Goal: Complete application form

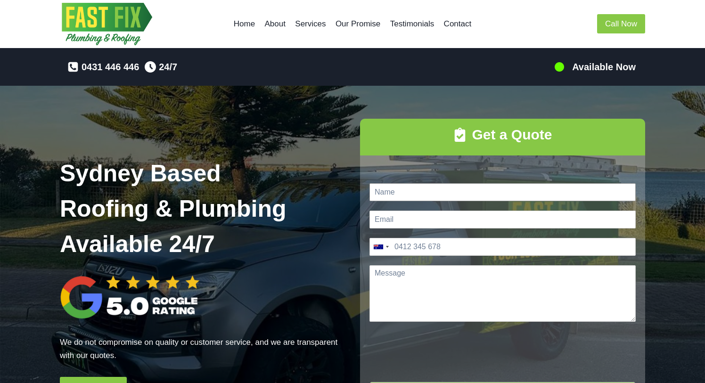
click at [426, 190] on input "Name *" at bounding box center [502, 192] width 266 height 18
type input "[PERSON_NAME]"
type input "[EMAIL_ADDRESS][DOMAIN_NAME]"
type input "0404 310 696"
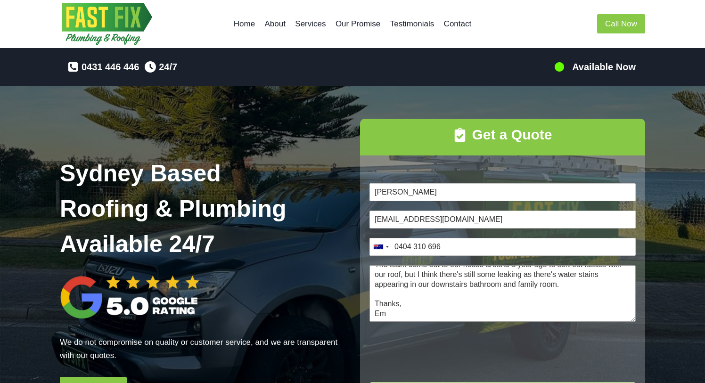
scroll to position [25, 0]
click at [569, 290] on textarea "Hi there, The team came out to our house around a year ago to sort out issues w…" at bounding box center [502, 293] width 266 height 57
click at [569, 281] on textarea "Hi there, The team came out to our house around a year ago to sort out issues w…" at bounding box center [502, 293] width 266 height 57
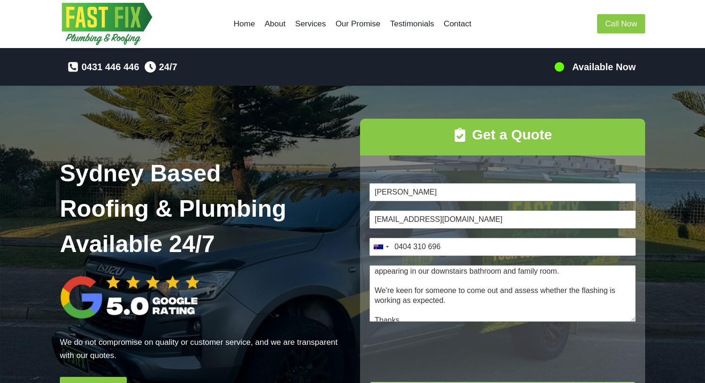
scroll to position [51, 0]
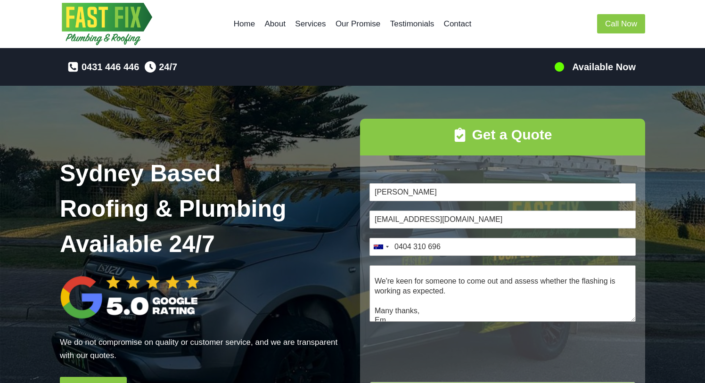
click at [608, 280] on textarea "Hi there, The team came out to our house around a year ago to sort out issues w…" at bounding box center [502, 293] width 266 height 57
click at [476, 291] on textarea "Hi there, The team came out to our house around a year ago to sort out issues w…" at bounding box center [502, 293] width 266 height 57
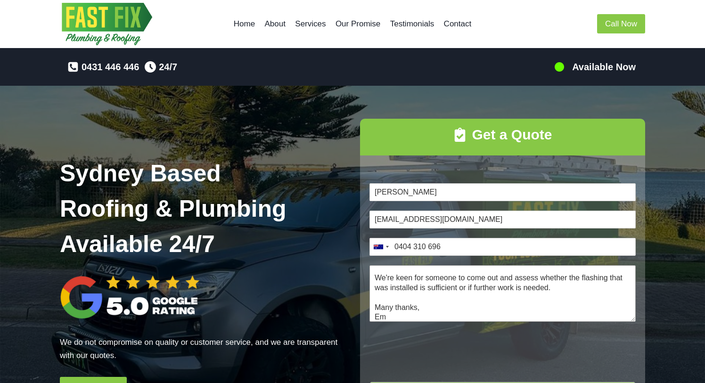
scroll to position [54, 0]
drag, startPoint x: 549, startPoint y: 286, endPoint x: 428, endPoint y: 286, distance: 121.6
click at [428, 286] on textarea "Hi there, The team came out to our house around a year ago to sort out issues w…" at bounding box center [502, 293] width 266 height 57
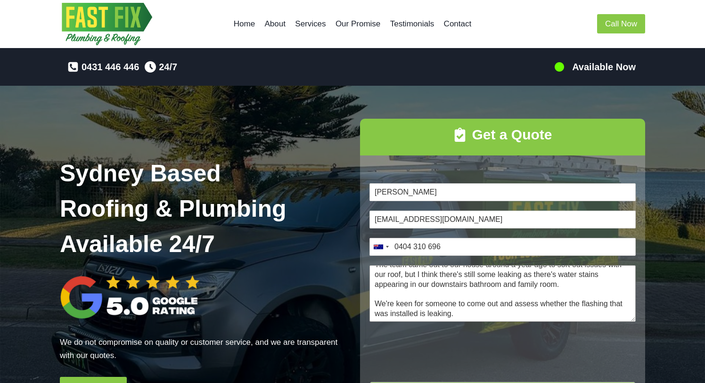
scroll to position [9, 0]
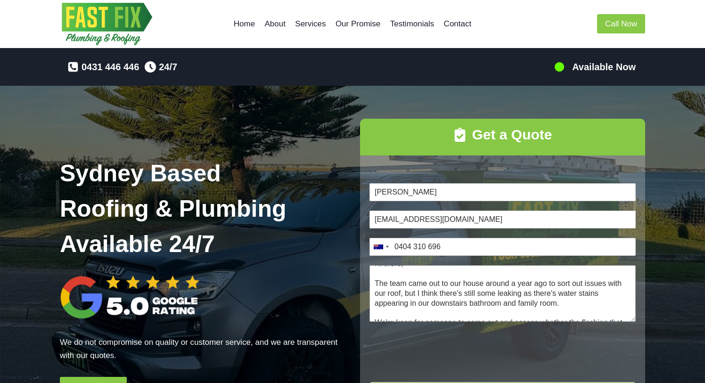
click at [437, 292] on textarea "Hi there, The team came out to our house around a year ago to sort out issues w…" at bounding box center [502, 293] width 266 height 57
drag, startPoint x: 542, startPoint y: 293, endPoint x: 416, endPoint y: 290, distance: 126.3
click at [416, 290] on textarea "Hi there, The team came out to our house around a year ago to sort out issues w…" at bounding box center [502, 293] width 266 height 57
click at [530, 293] on textarea "Hi there, The team came out to our house around a year ago to sort out issues w…" at bounding box center [502, 293] width 266 height 57
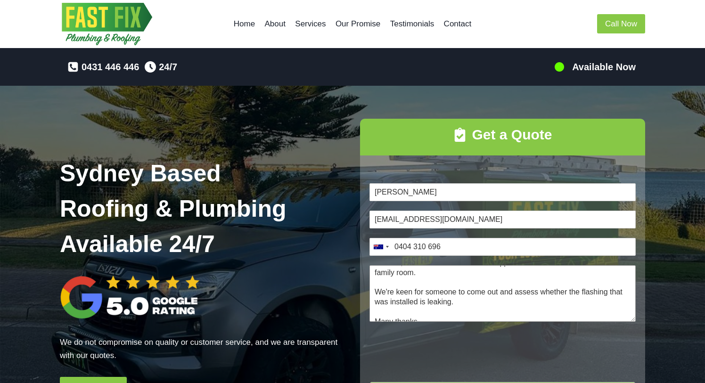
scroll to position [44, 0]
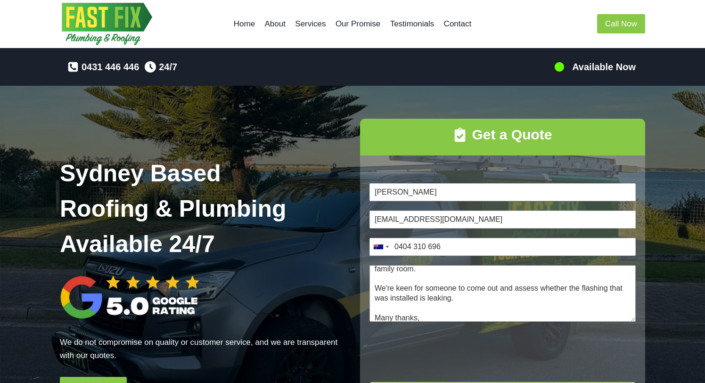
click at [426, 269] on textarea "Hi there, The team came out to our house around a year ago to sort out issues w…" at bounding box center [502, 293] width 266 height 57
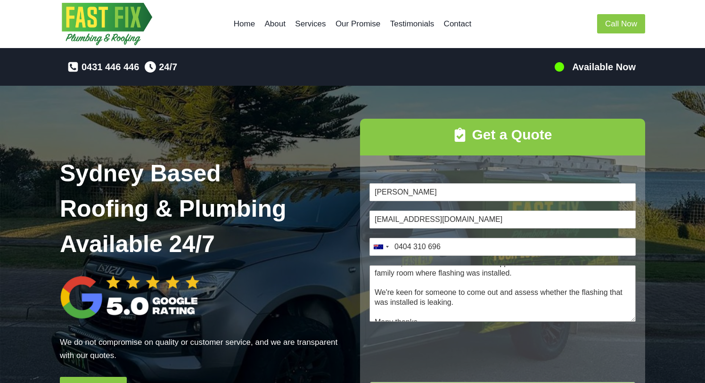
drag, startPoint x: 543, startPoint y: 290, endPoint x: 546, endPoint y: 299, distance: 9.8
click at [546, 299] on textarea "Hi there, The team came out to our house around a year ago to sort out issues w…" at bounding box center [502, 293] width 266 height 57
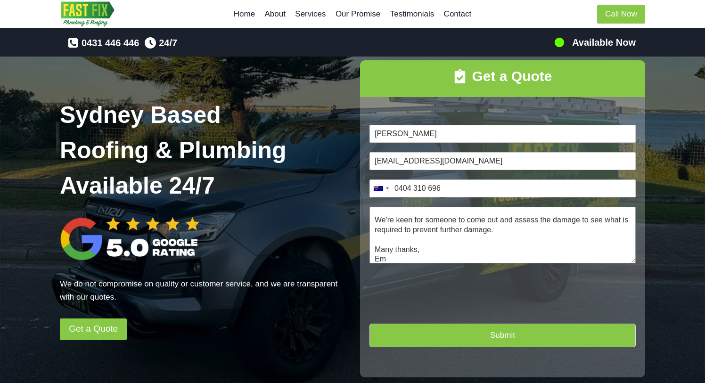
scroll to position [60, 0]
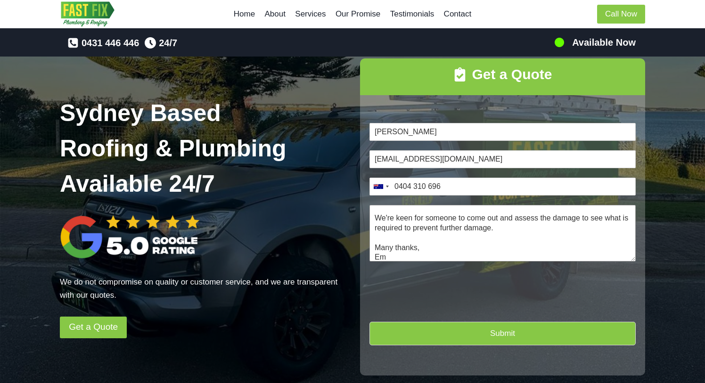
type textarea "Hi there, The team came out to our house around a year ago to sort out issues w…"
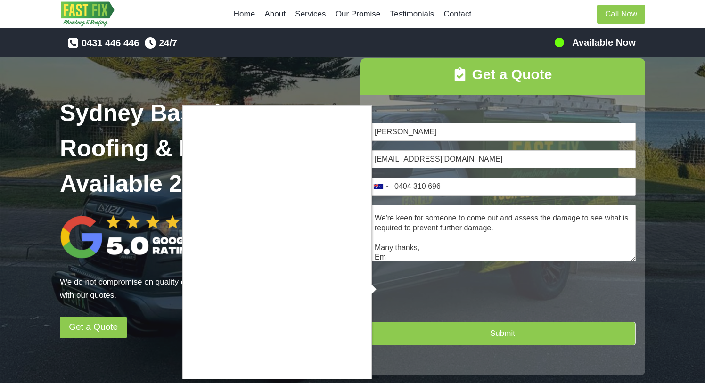
type input "1"
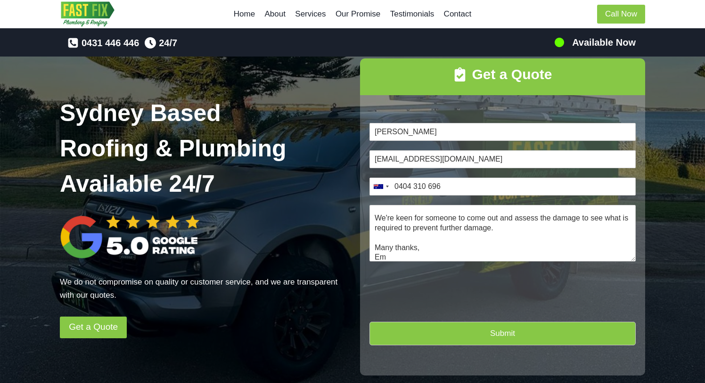
click at [481, 333] on button "Submit" at bounding box center [502, 333] width 266 height 23
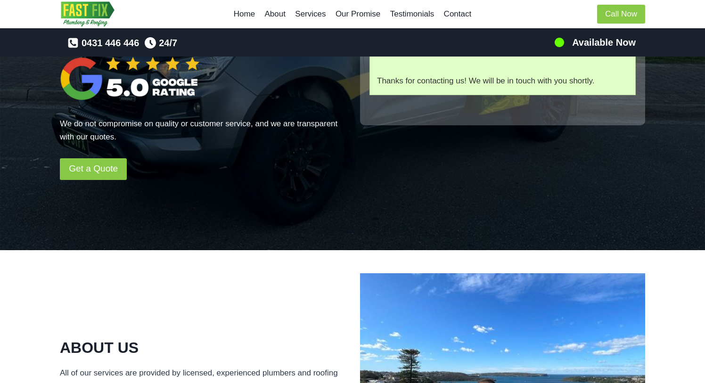
scroll to position [223, 0]
